Goal: Task Accomplishment & Management: Manage account settings

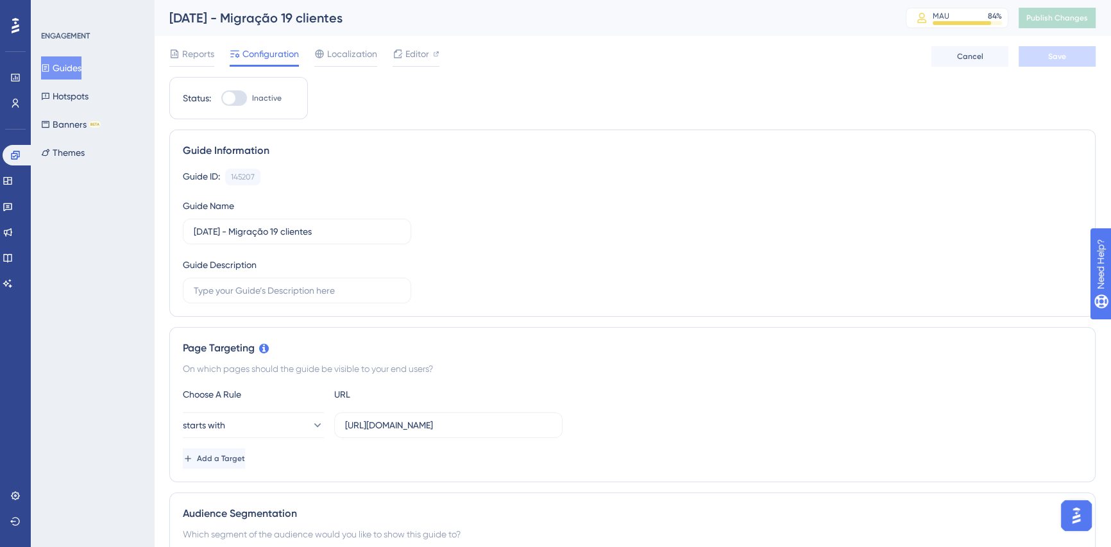
click at [76, 65] on button "Guides" at bounding box center [61, 67] width 40 height 23
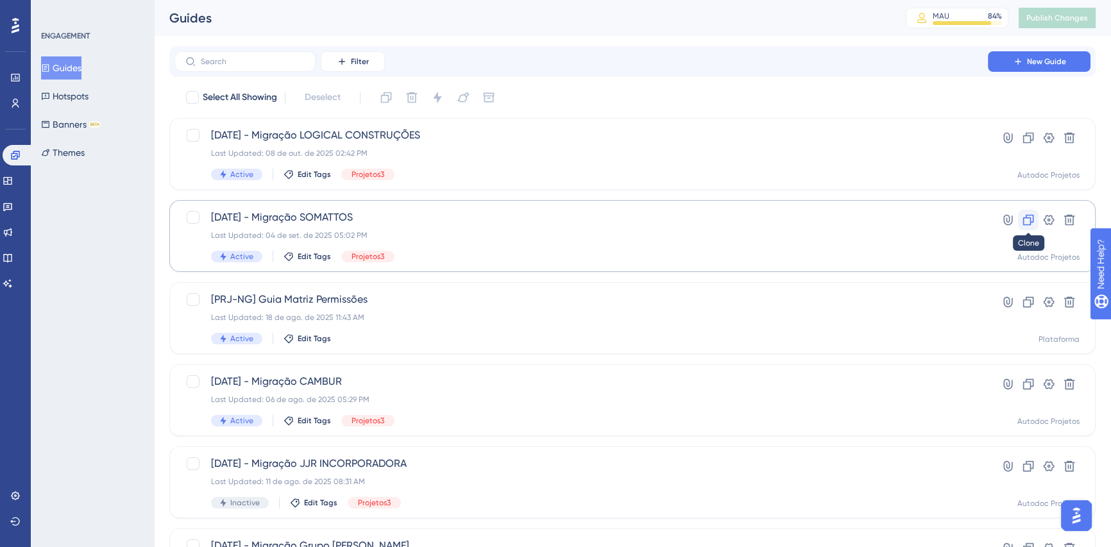
click at [1029, 221] on icon at bounding box center [1028, 220] width 13 height 13
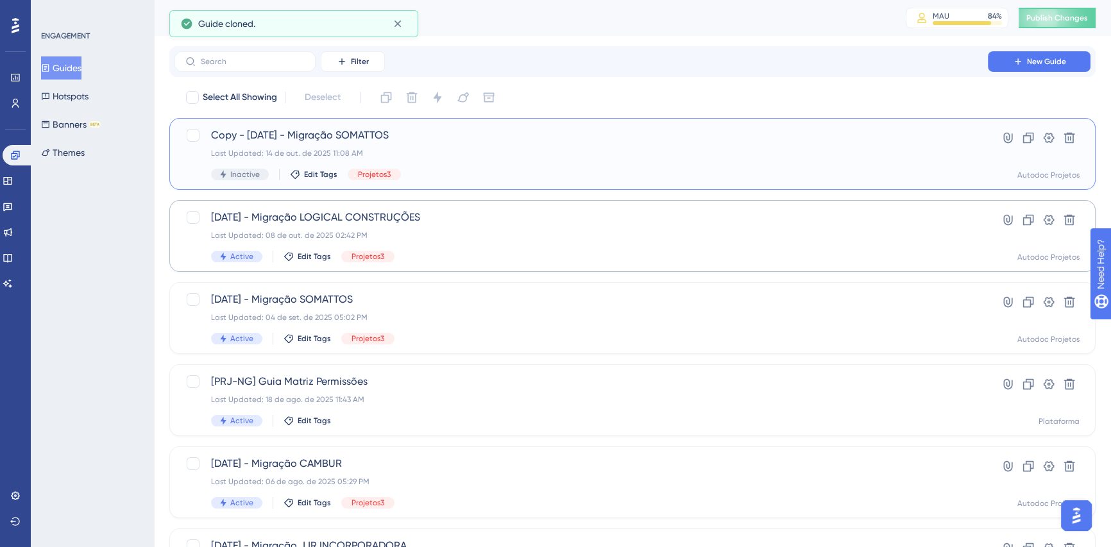
click at [864, 135] on span "Copy - 04/09/2025 - Migração SOMATTOS" at bounding box center [581, 135] width 740 height 15
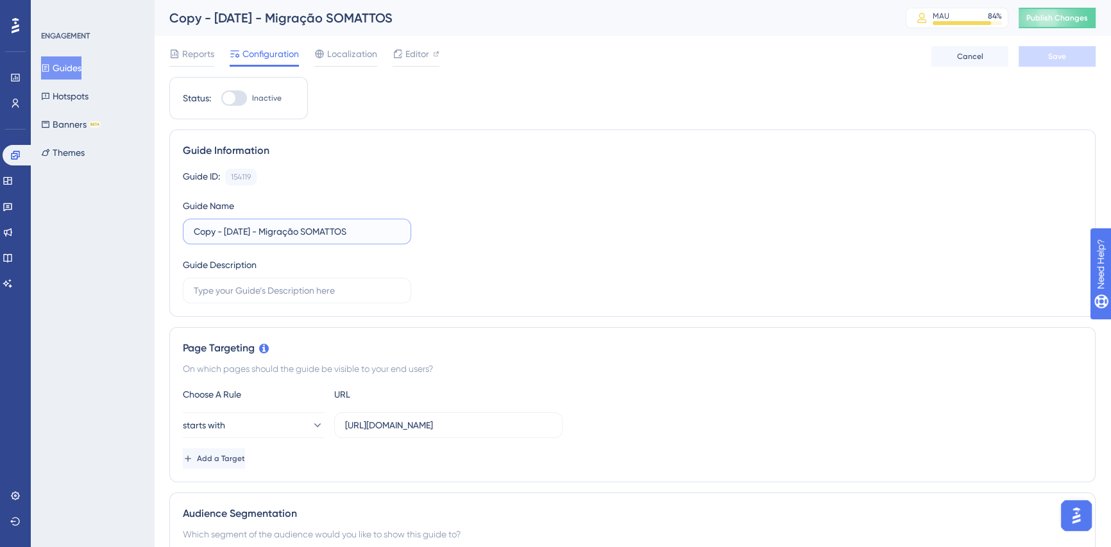
drag, startPoint x: 223, startPoint y: 233, endPoint x: 153, endPoint y: 237, distance: 70.7
type input "17/10/2025 - Migração VINX"
click at [1055, 55] on span "Save" at bounding box center [1057, 56] width 18 height 10
click at [413, 47] on span "Editor" at bounding box center [418, 53] width 24 height 15
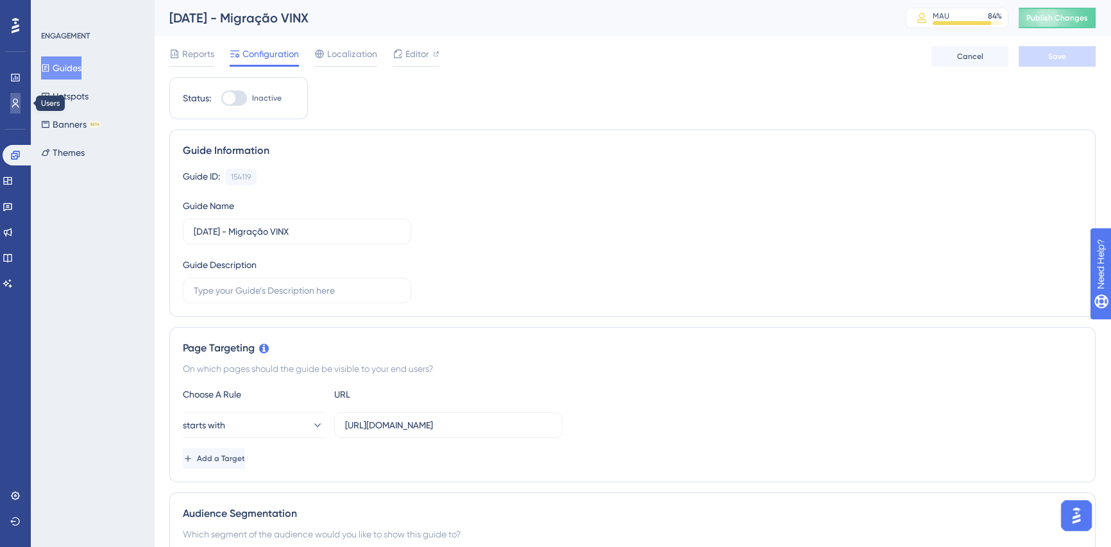
click at [16, 98] on icon at bounding box center [15, 103] width 10 height 10
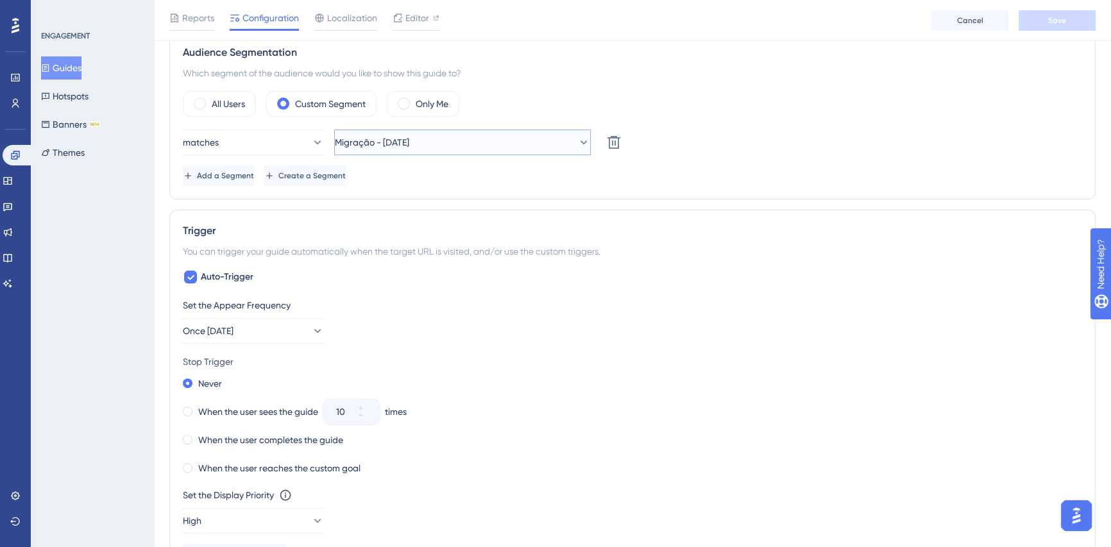
click at [507, 138] on button "Migração - 04/09/2025" at bounding box center [462, 143] width 257 height 26
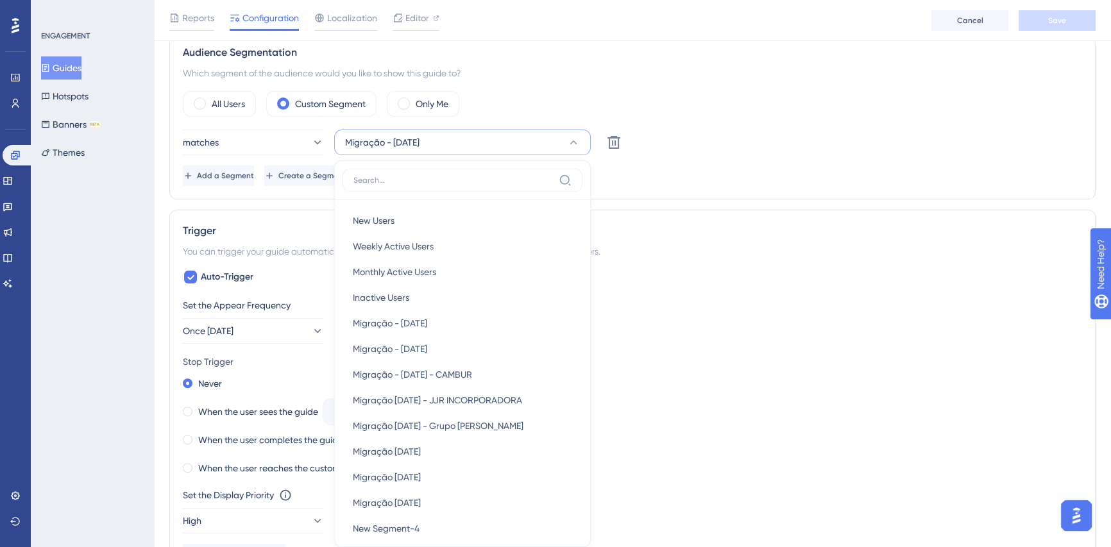
scroll to position [508, 0]
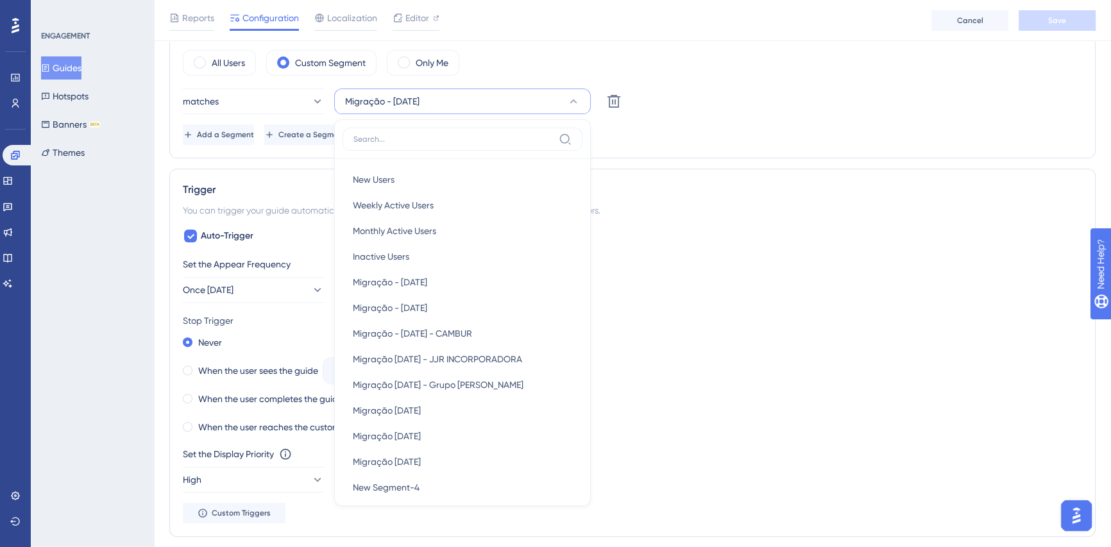
click at [764, 162] on div "Status: Inactive Guide Information Guide ID: 154119 Copy Guide Name 17/10/2025 …" at bounding box center [632, 298] width 927 height 1446
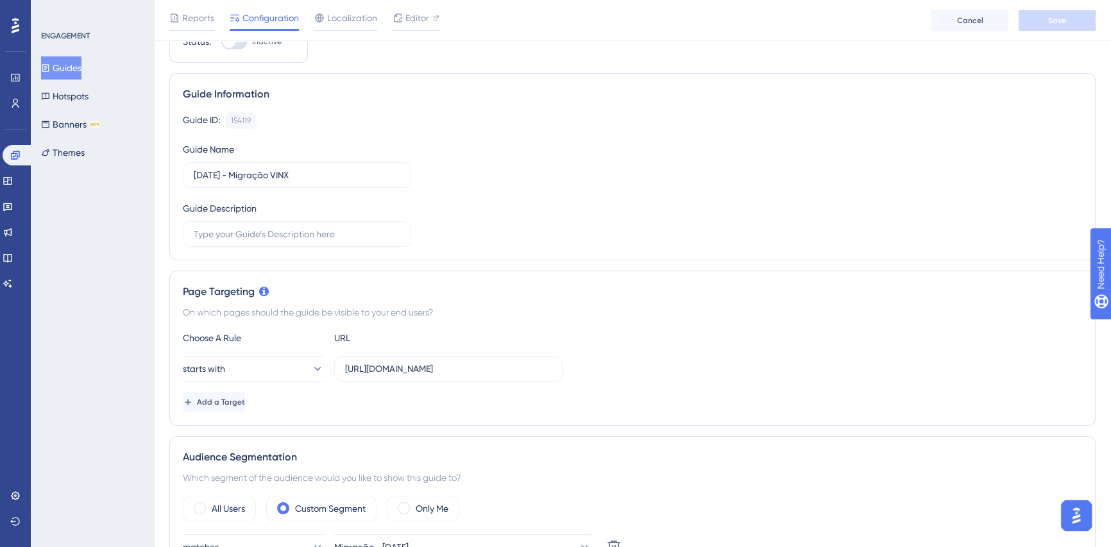
scroll to position [0, 0]
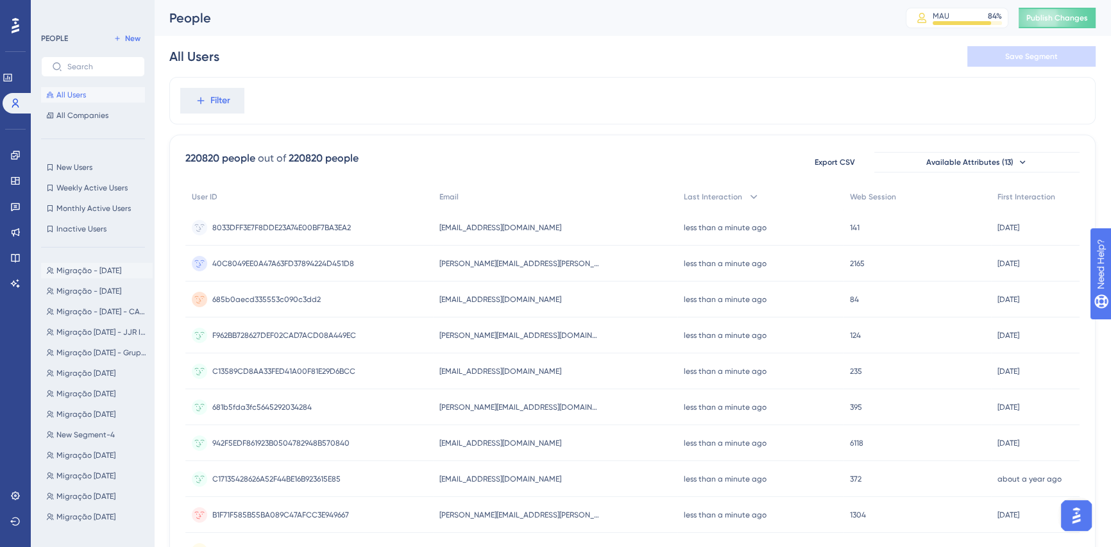
click at [74, 269] on span "Migração - 10/10/2025" at bounding box center [88, 271] width 65 height 10
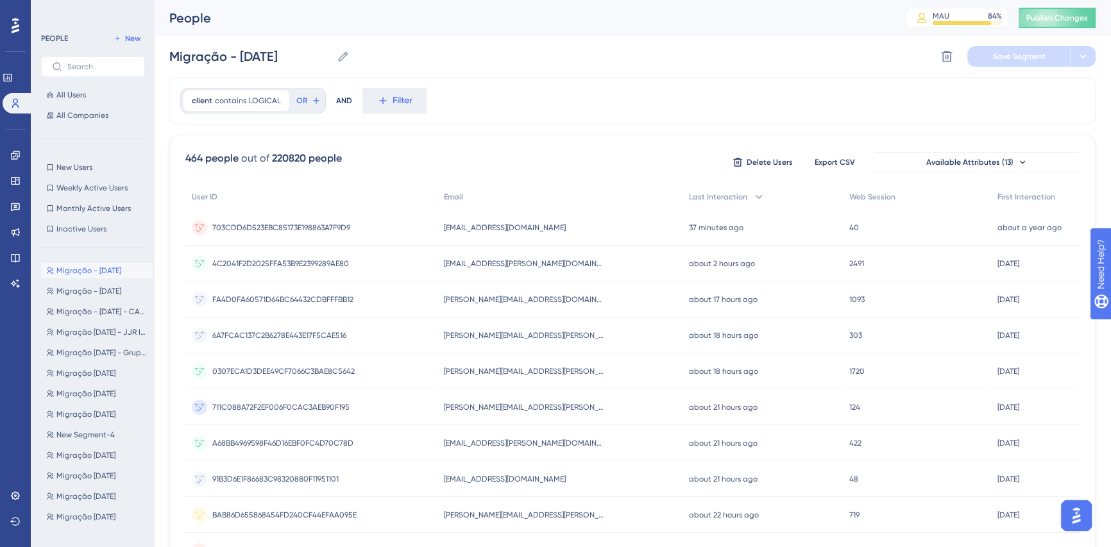
drag, startPoint x: 111, startPoint y: 266, endPoint x: 71, endPoint y: 252, distance: 42.4
click at [71, 252] on div "PEOPLE New All Users All Companies New Users New Users Weekly Active Users Week…" at bounding box center [93, 277] width 104 height 493
click at [80, 167] on span "New Users" at bounding box center [74, 167] width 36 height 10
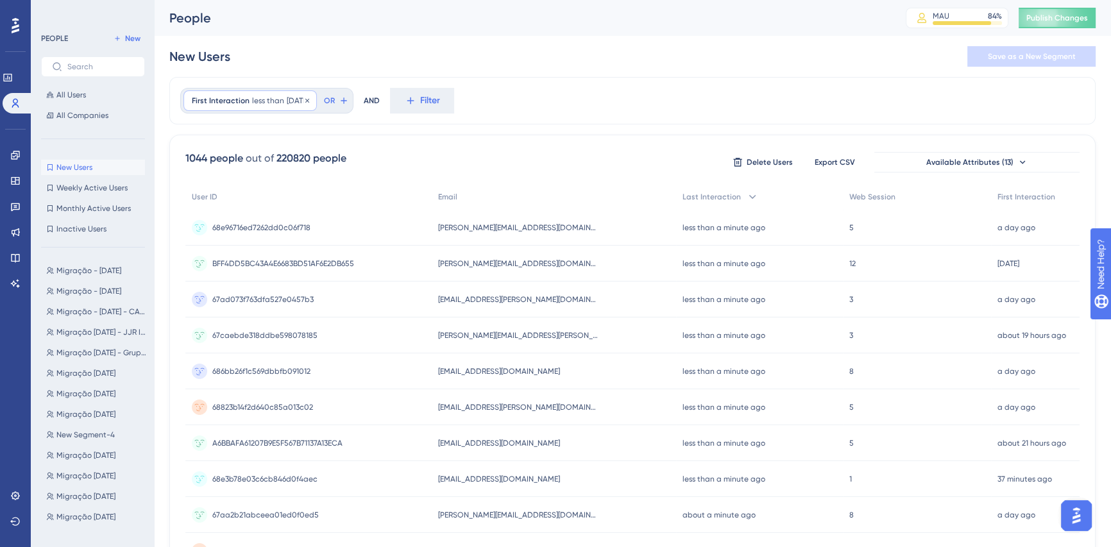
click at [257, 98] on span "less than" at bounding box center [268, 101] width 32 height 10
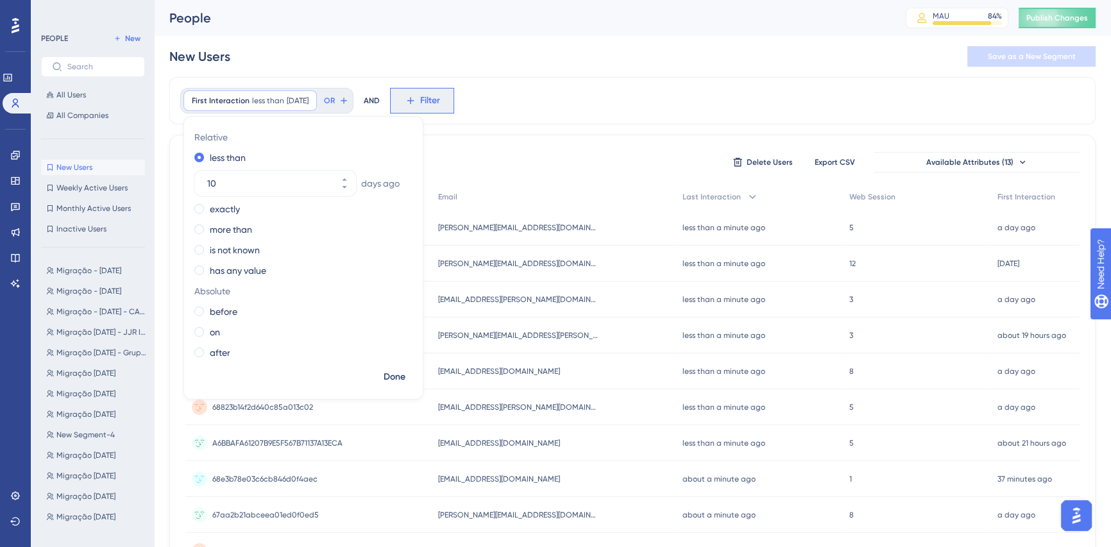
click at [416, 97] on icon at bounding box center [411, 101] width 12 height 12
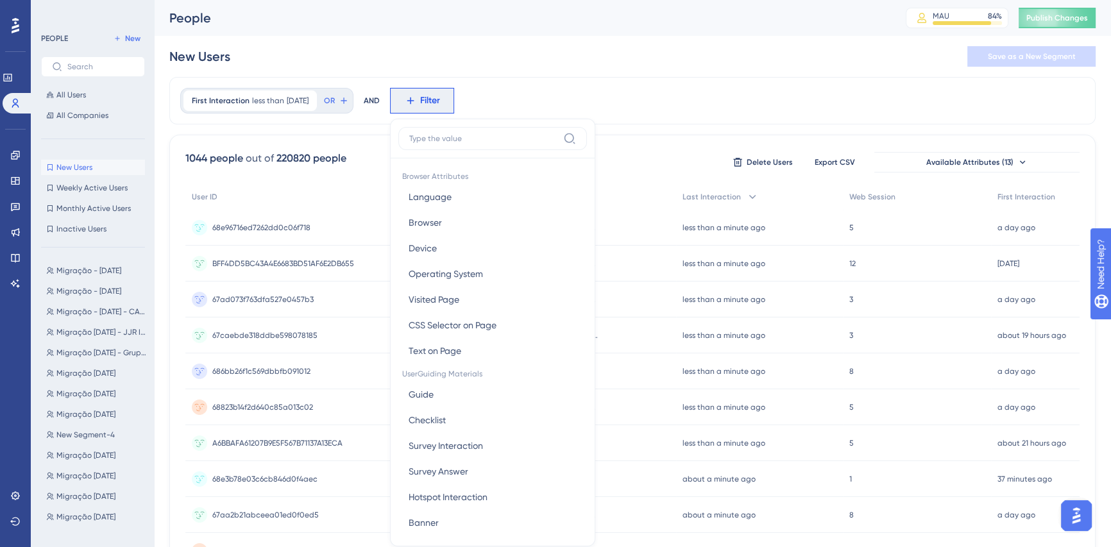
scroll to position [58, 0]
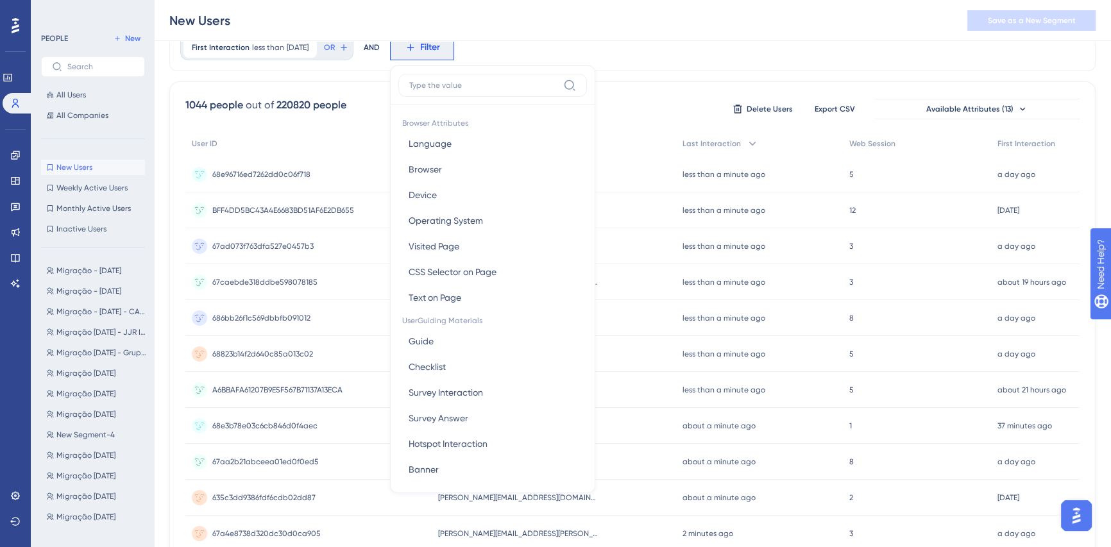
click at [472, 90] on label at bounding box center [492, 85] width 189 height 23
click at [472, 90] on input at bounding box center [483, 85] width 149 height 10
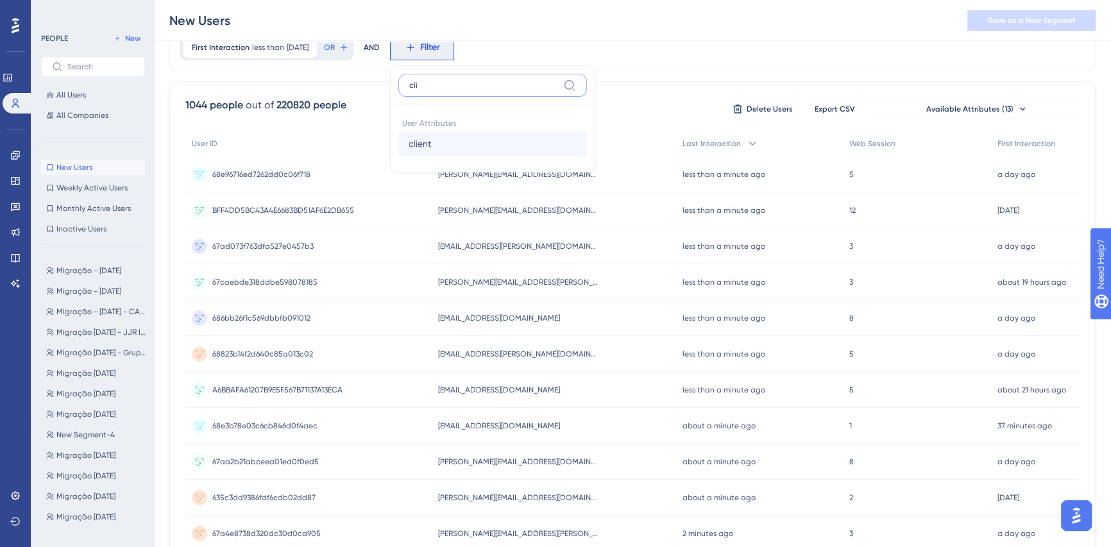
type input "cli"
click at [431, 142] on span "client" at bounding box center [420, 143] width 22 height 15
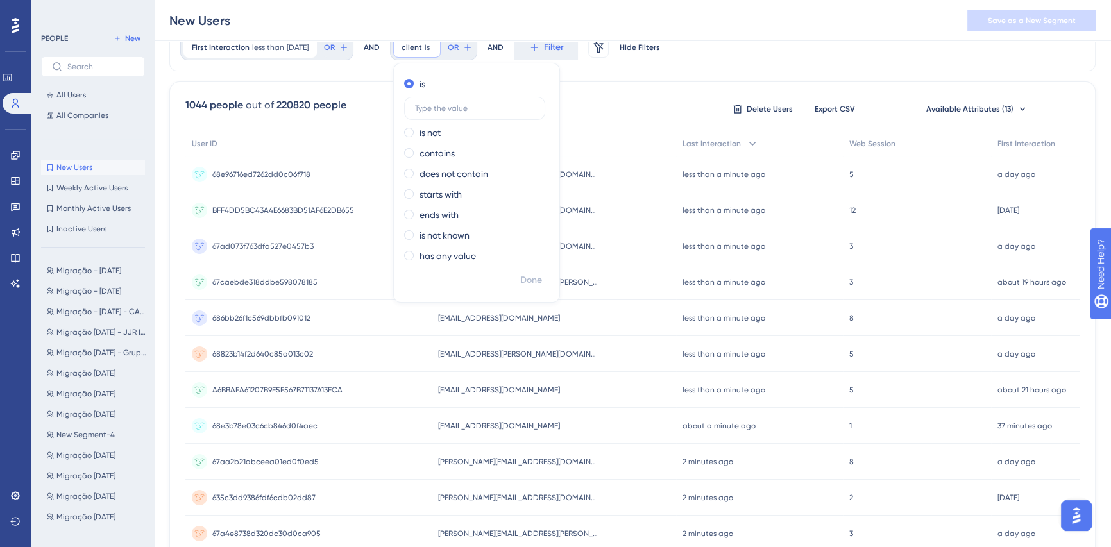
scroll to position [0, 0]
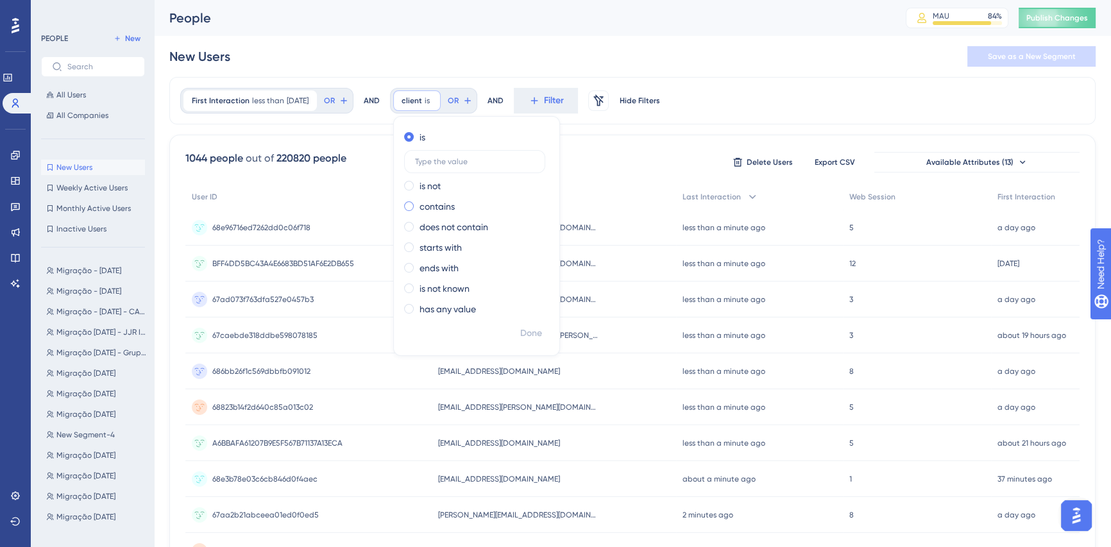
click at [440, 207] on label "contains" at bounding box center [437, 206] width 35 height 15
click at [465, 209] on label at bounding box center [474, 202] width 141 height 23
click at [465, 207] on input "text" at bounding box center [474, 202] width 119 height 9
type input "vinx"
click at [542, 329] on span "Done" at bounding box center [531, 333] width 22 height 15
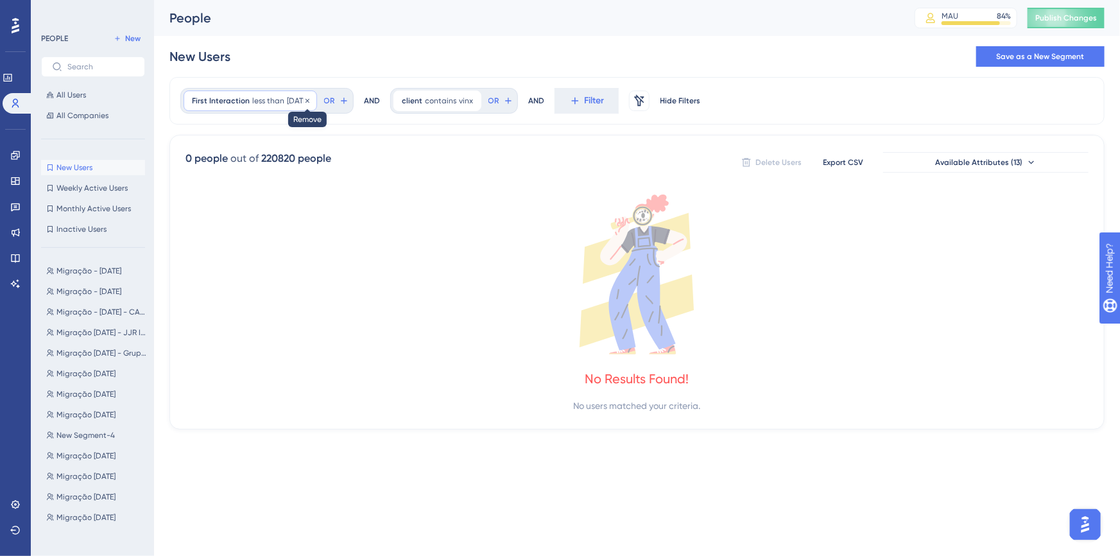
click at [311, 99] on icon at bounding box center [308, 101] width 8 height 8
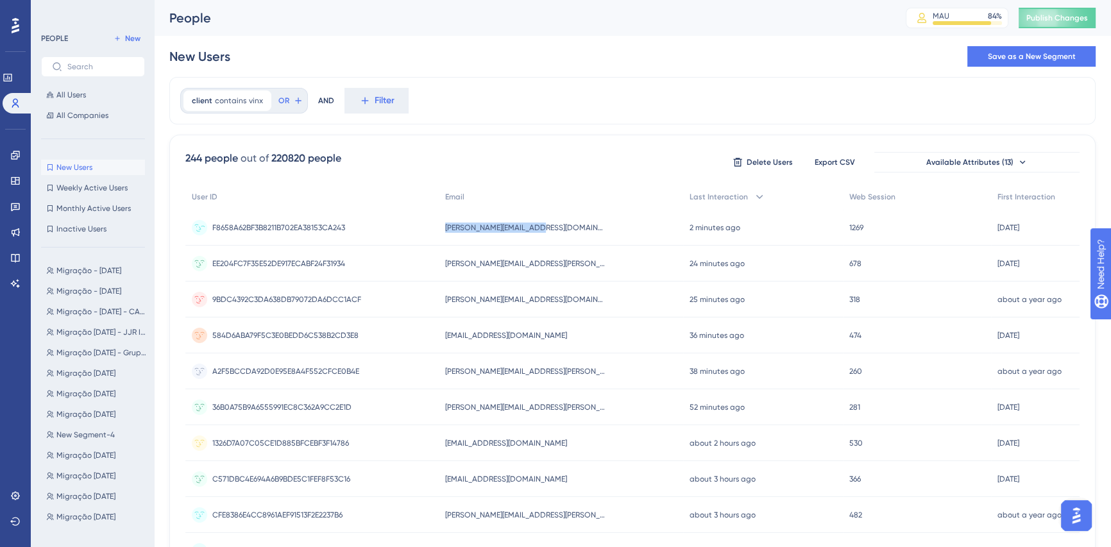
drag, startPoint x: 546, startPoint y: 227, endPoint x: 441, endPoint y: 227, distance: 104.6
click at [0, 0] on div "F8658A62BF3B8211B702EA38153CA243 F8658A62BF3B8211B702EA38153CA243 luciano@cetec…" at bounding box center [0, 0] width 0 height 0
copy div "F8658A62BF3B8211B702EA38153CA243 luciano@ceteceng.com.br"
click at [216, 56] on div "New Users" at bounding box center [199, 56] width 61 height 18
click at [1016, 56] on span "Save as a New Segment" at bounding box center [1032, 56] width 88 height 10
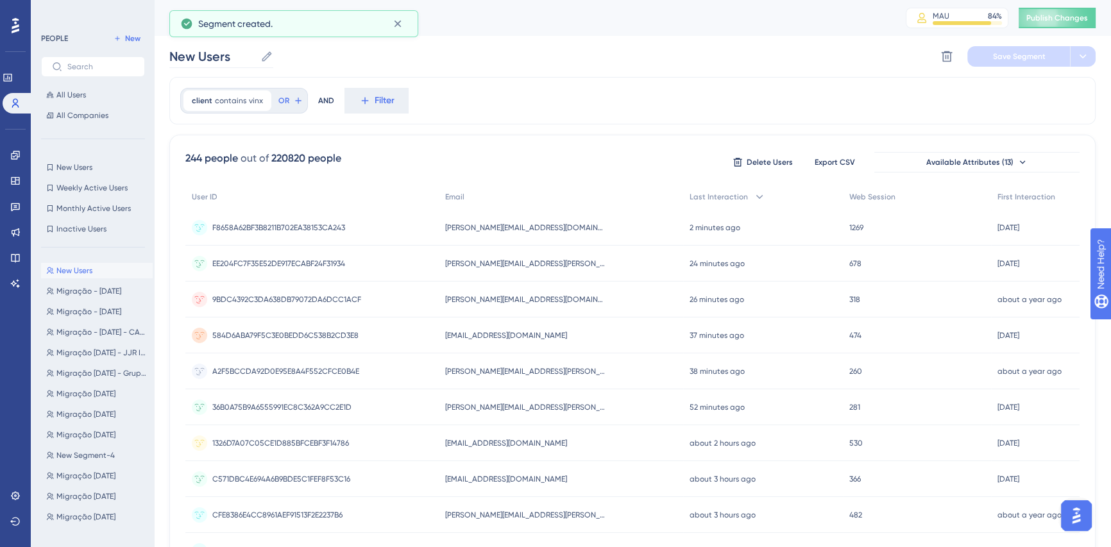
click at [271, 51] on icon at bounding box center [267, 56] width 13 height 13
click at [255, 51] on input "New Users" at bounding box center [212, 56] width 86 height 18
click at [235, 57] on input "New Users" at bounding box center [212, 56] width 86 height 18
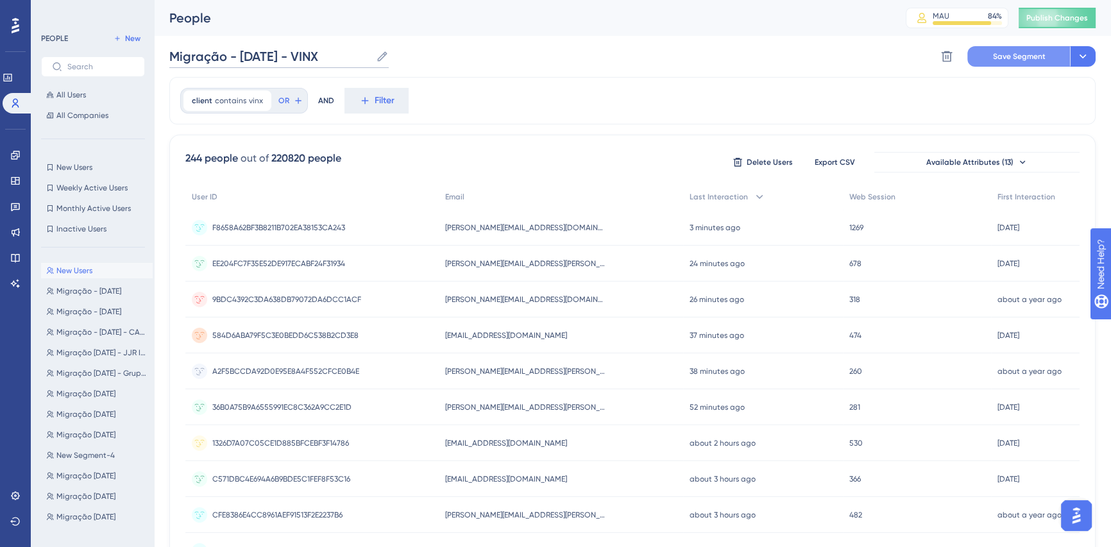
type input "Migração - 17/10/2025 - VINX"
click at [1007, 55] on span "Save Segment" at bounding box center [1019, 56] width 53 height 10
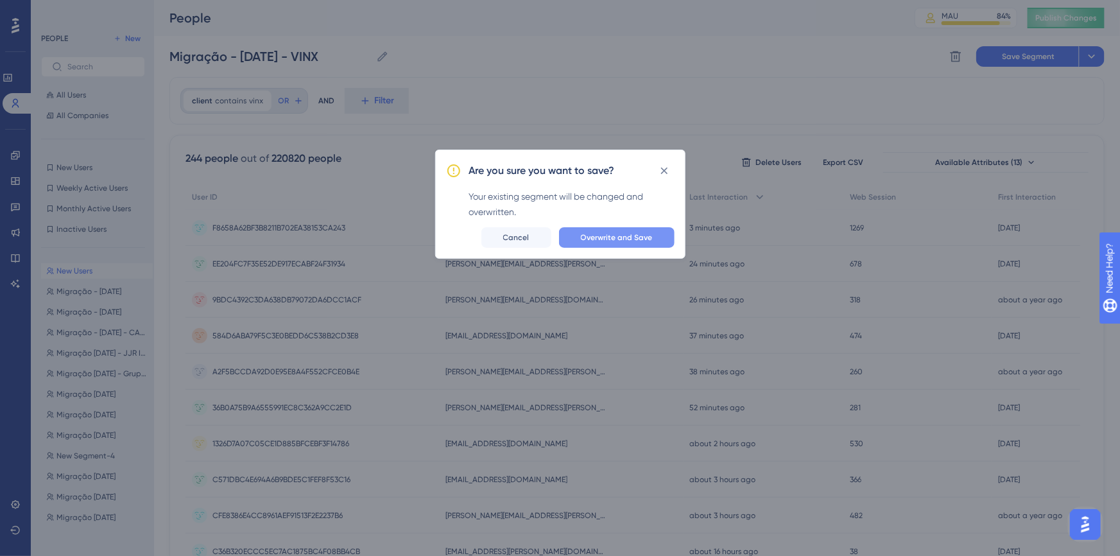
click at [624, 236] on span "Overwrite and Save" at bounding box center [617, 237] width 72 height 10
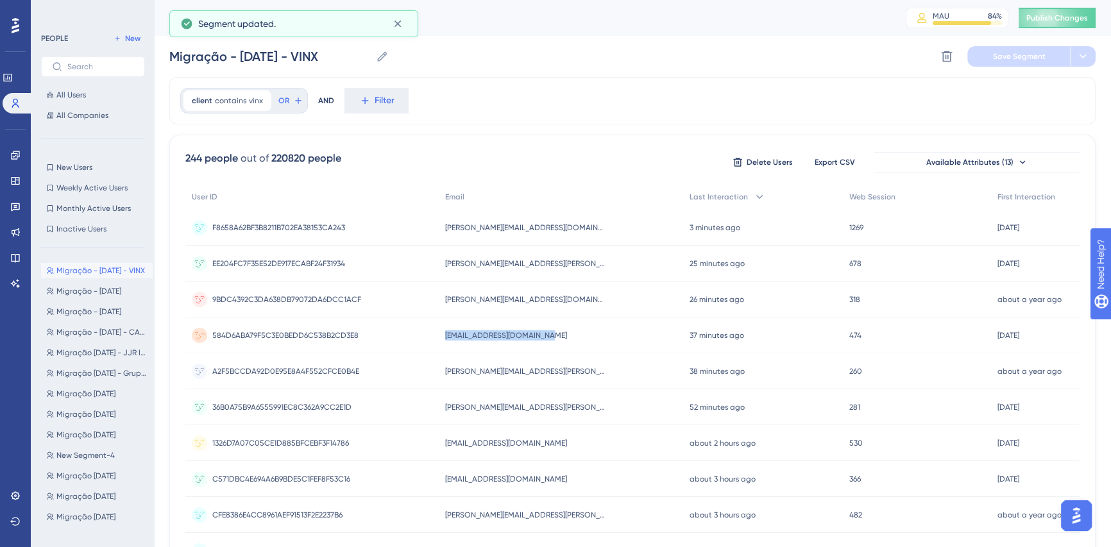
drag, startPoint x: 577, startPoint y: 338, endPoint x: 450, endPoint y: 338, distance: 127.1
click at [450, 338] on div "contato@hpfengenharia.com contato@hpfengenharia.com" at bounding box center [561, 336] width 244 height 36
copy span "contato@hpfengenharia.com"
click at [1052, 20] on span "Publish Changes" at bounding box center [1058, 18] width 62 height 10
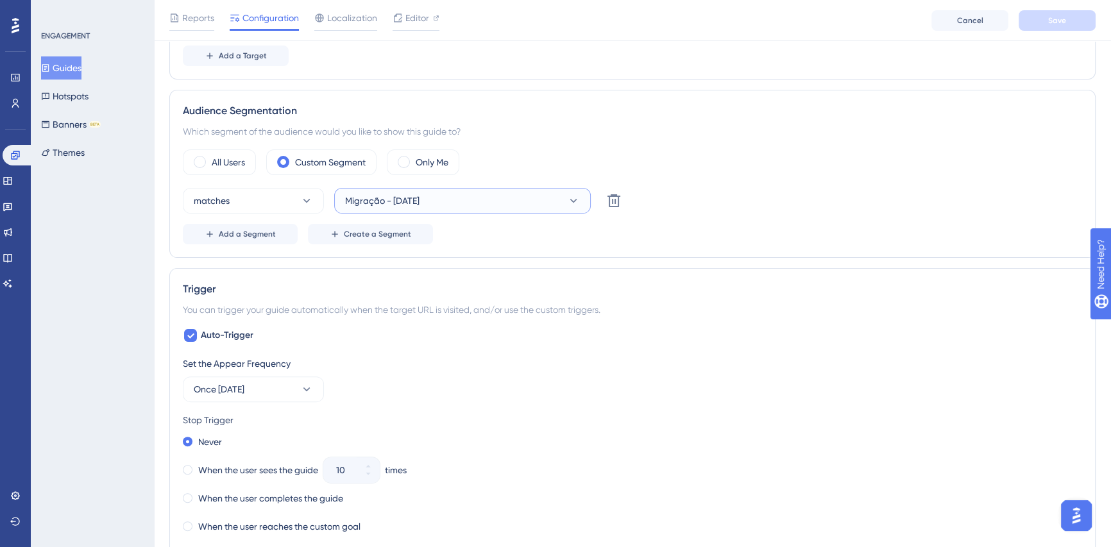
click at [488, 194] on button "Migração - 04/09/2025" at bounding box center [462, 201] width 257 height 26
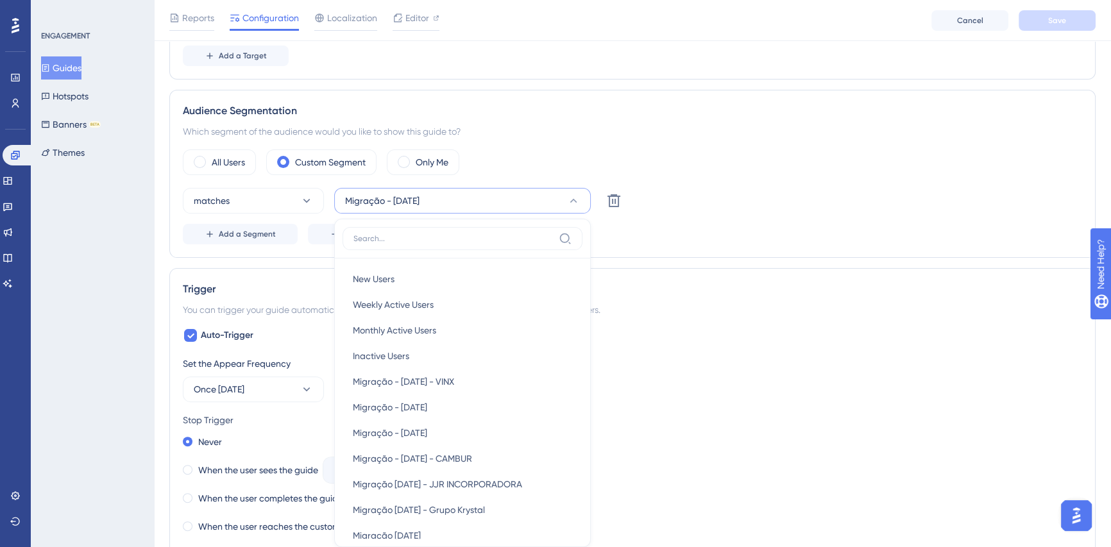
scroll to position [484, 0]
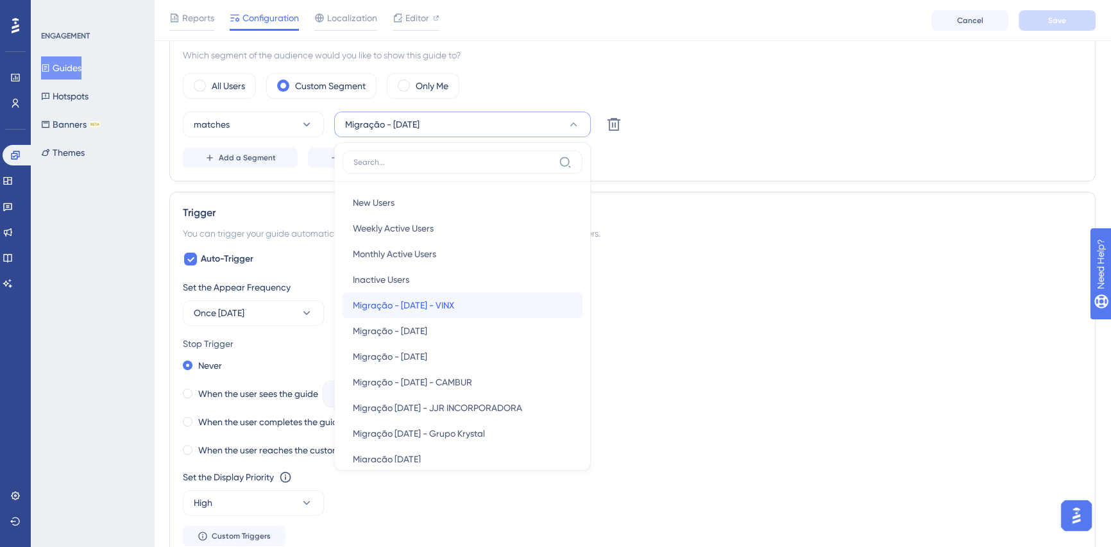
click at [441, 300] on span "Migração - 17/10/2025 - VINX" at bounding box center [403, 305] width 101 height 15
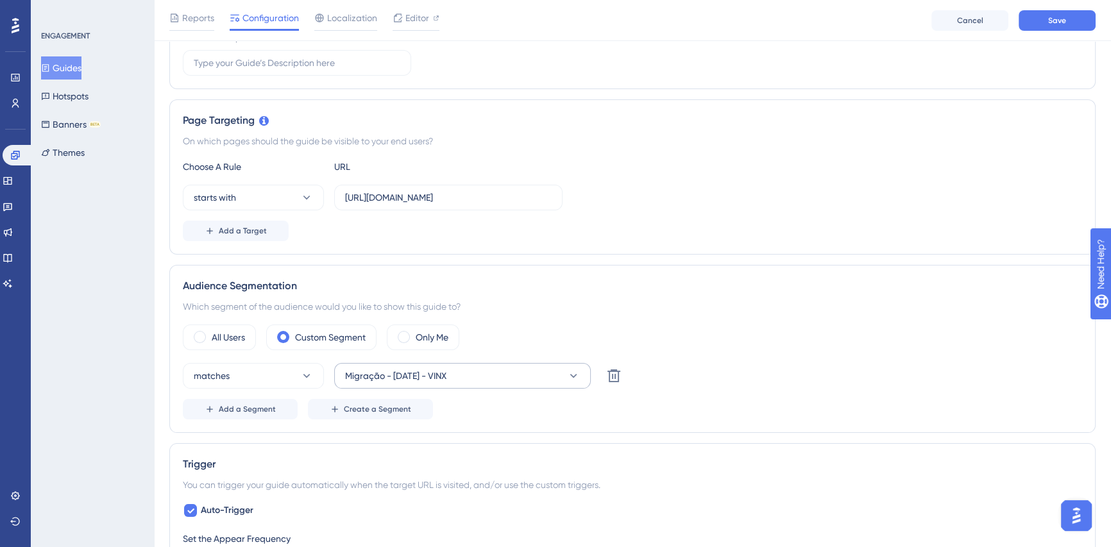
scroll to position [0, 0]
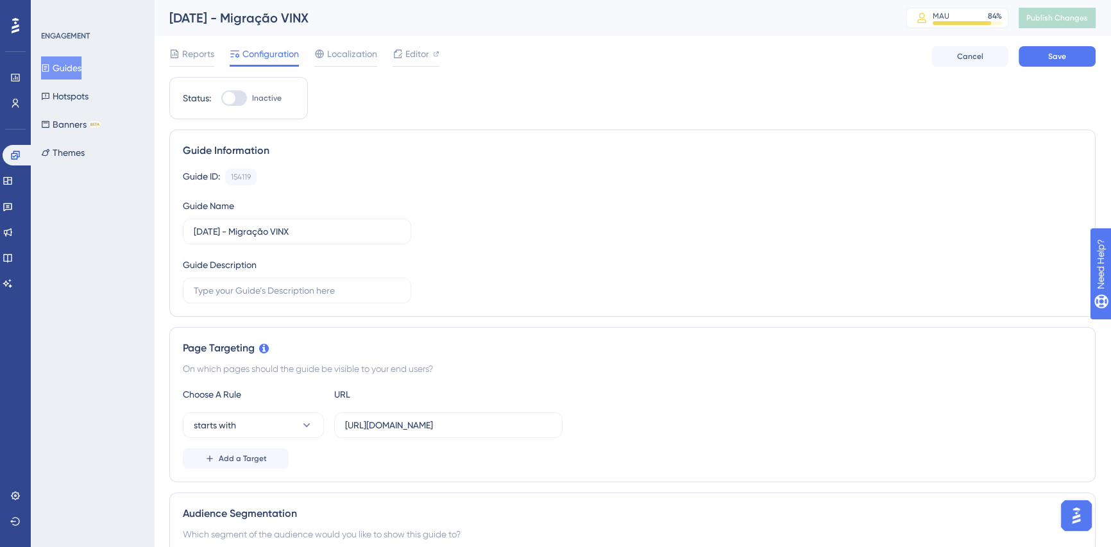
click at [226, 100] on div at bounding box center [229, 98] width 13 height 13
click at [221, 99] on input "Inactive" at bounding box center [221, 98] width 1 height 1
checkbox input "true"
click at [1063, 56] on span "Save" at bounding box center [1057, 56] width 18 height 10
click at [415, 51] on span "Editor" at bounding box center [418, 53] width 24 height 15
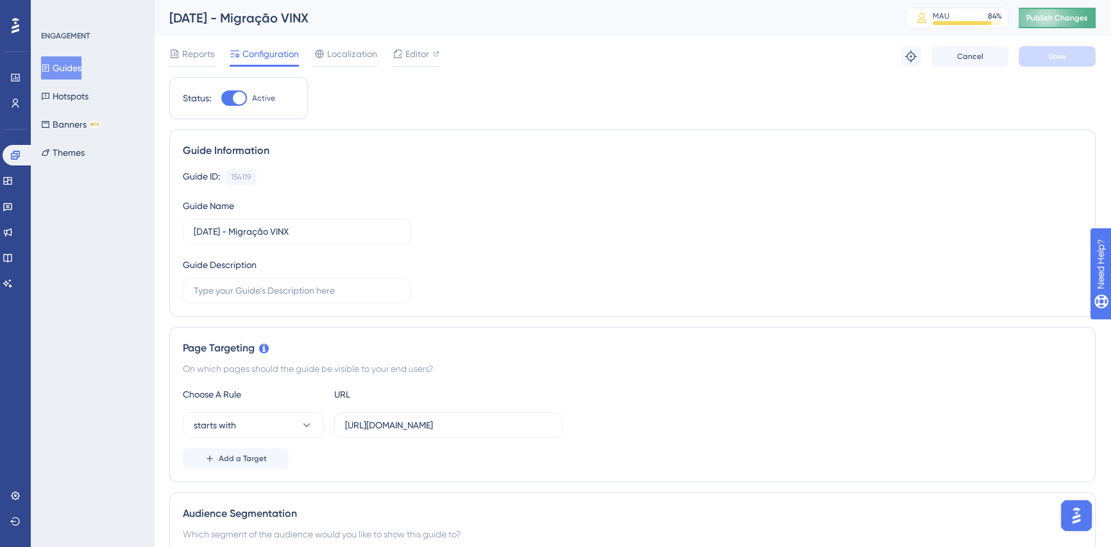
click at [1063, 13] on span "Publish Changes" at bounding box center [1058, 18] width 62 height 10
click at [72, 64] on button "Guides" at bounding box center [61, 67] width 40 height 23
